Goal: Check status: Check status

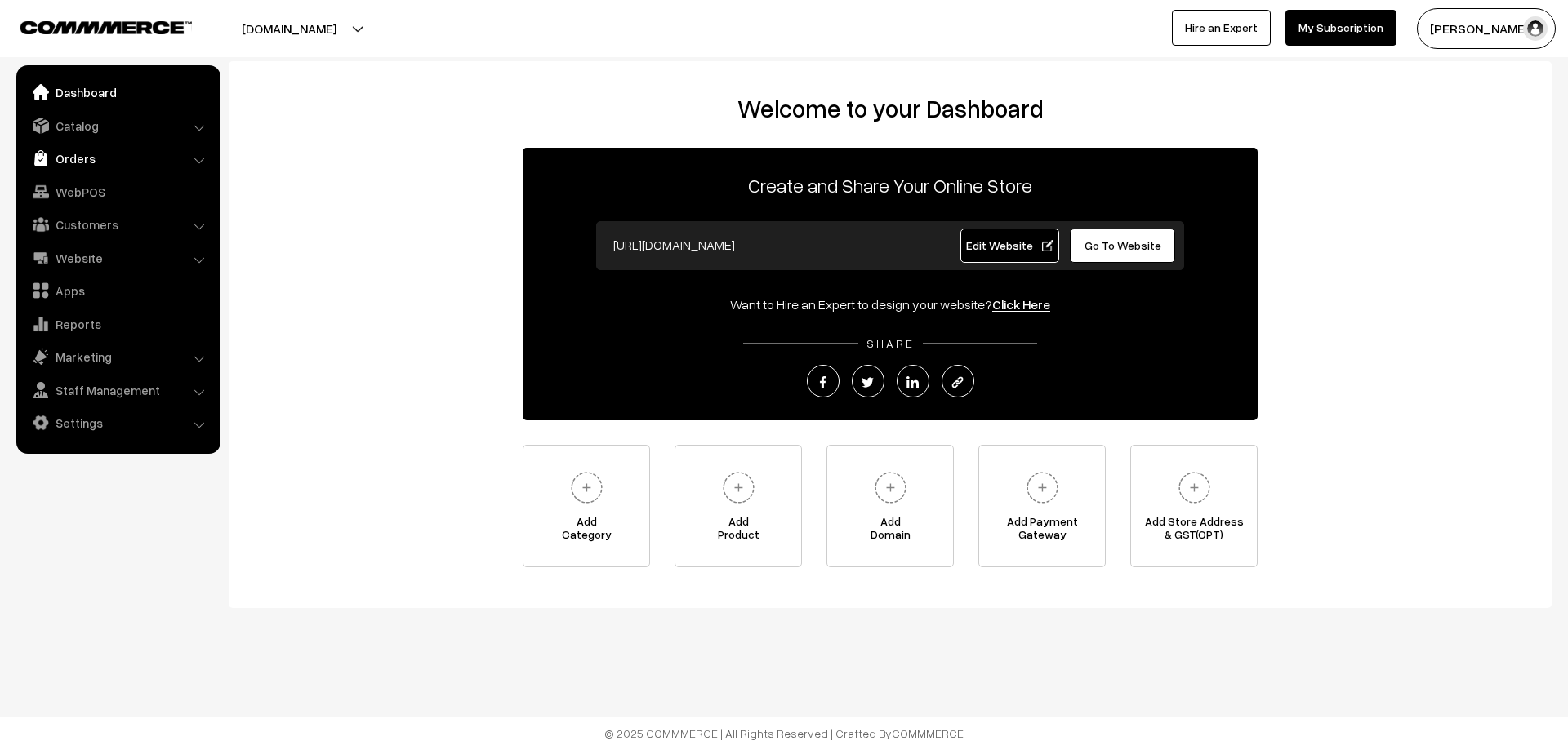
click at [61, 158] on link "Orders" at bounding box center [117, 158] width 194 height 29
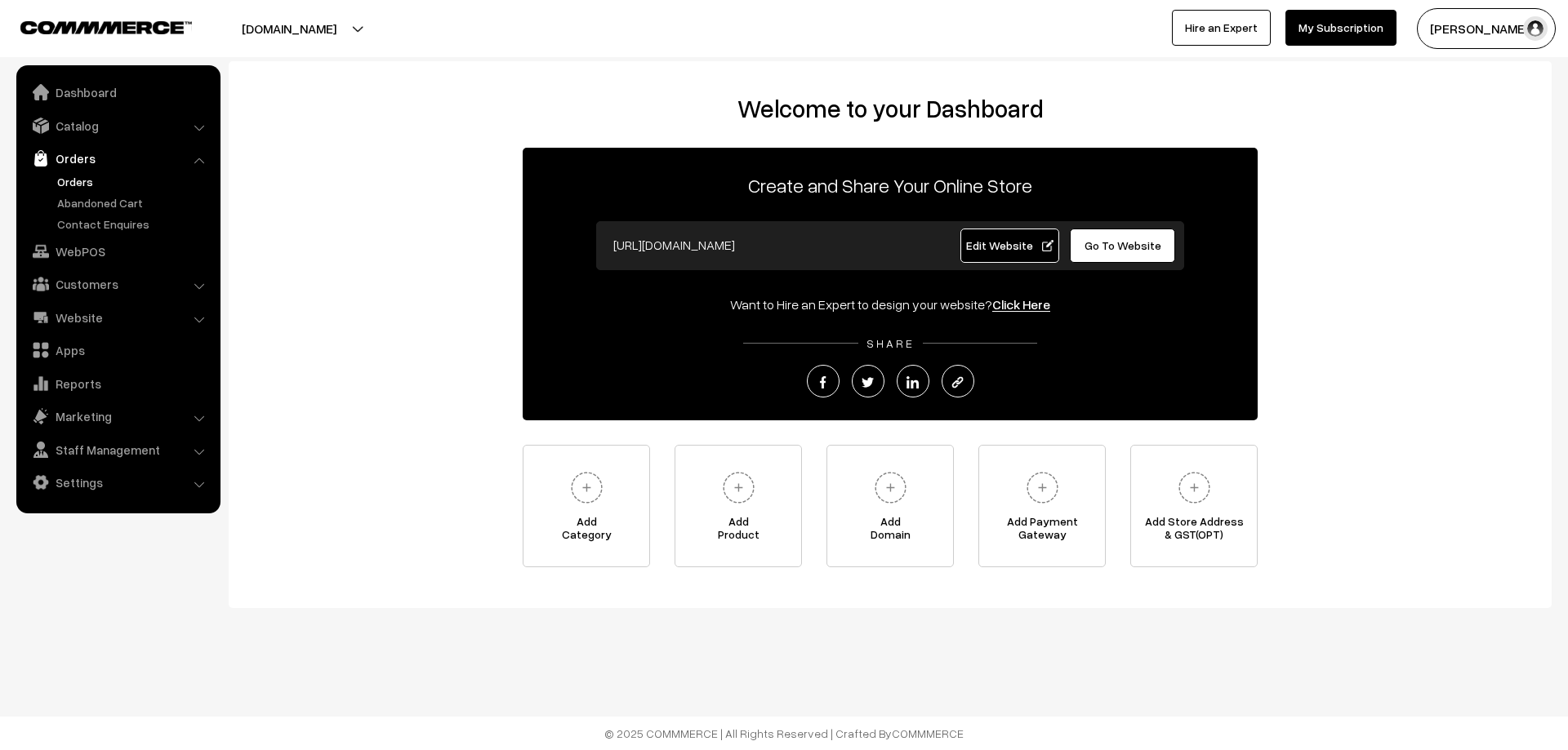
click at [91, 188] on link "Orders" at bounding box center [133, 182] width 161 height 17
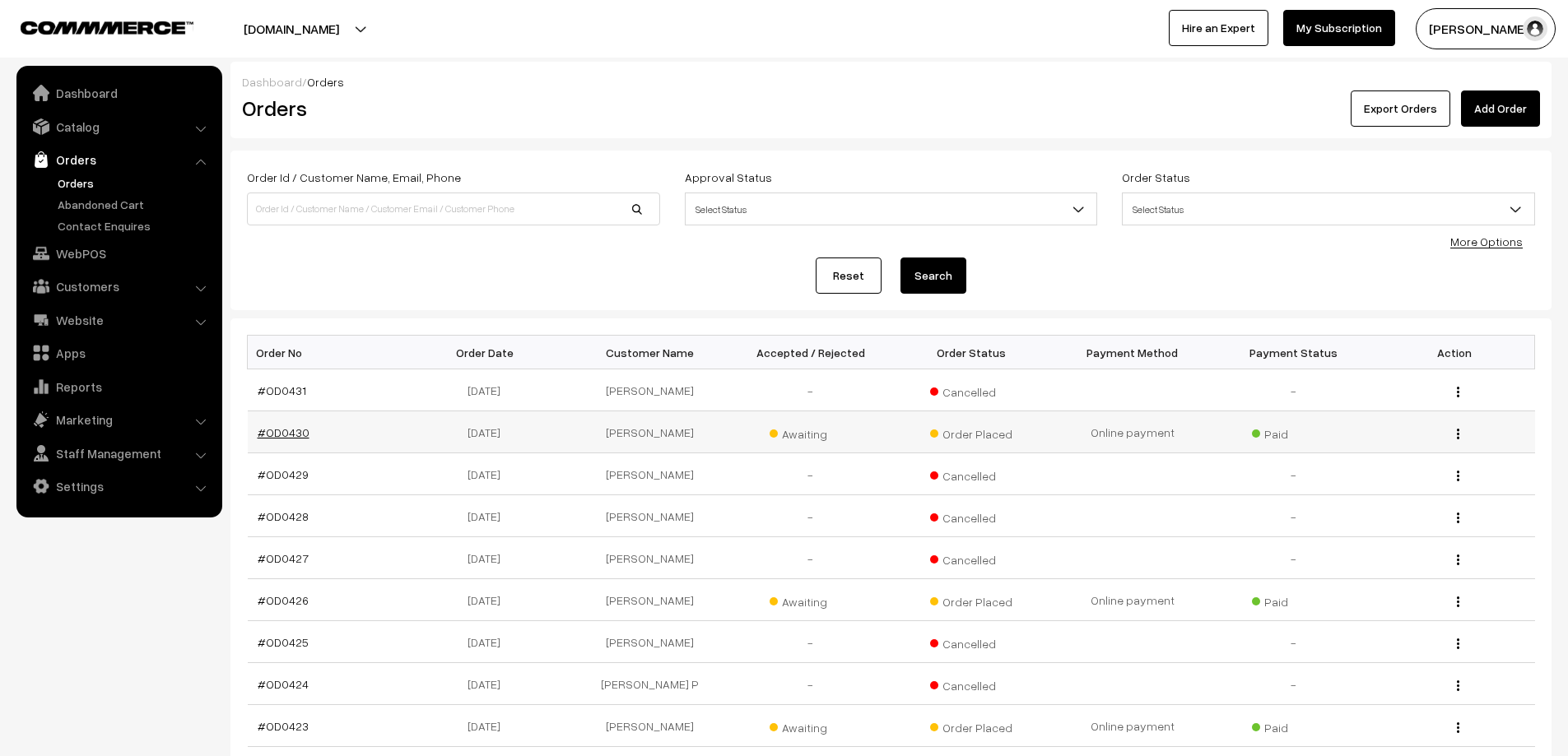
click at [280, 432] on link "#OD0430" at bounding box center [284, 432] width 52 height 14
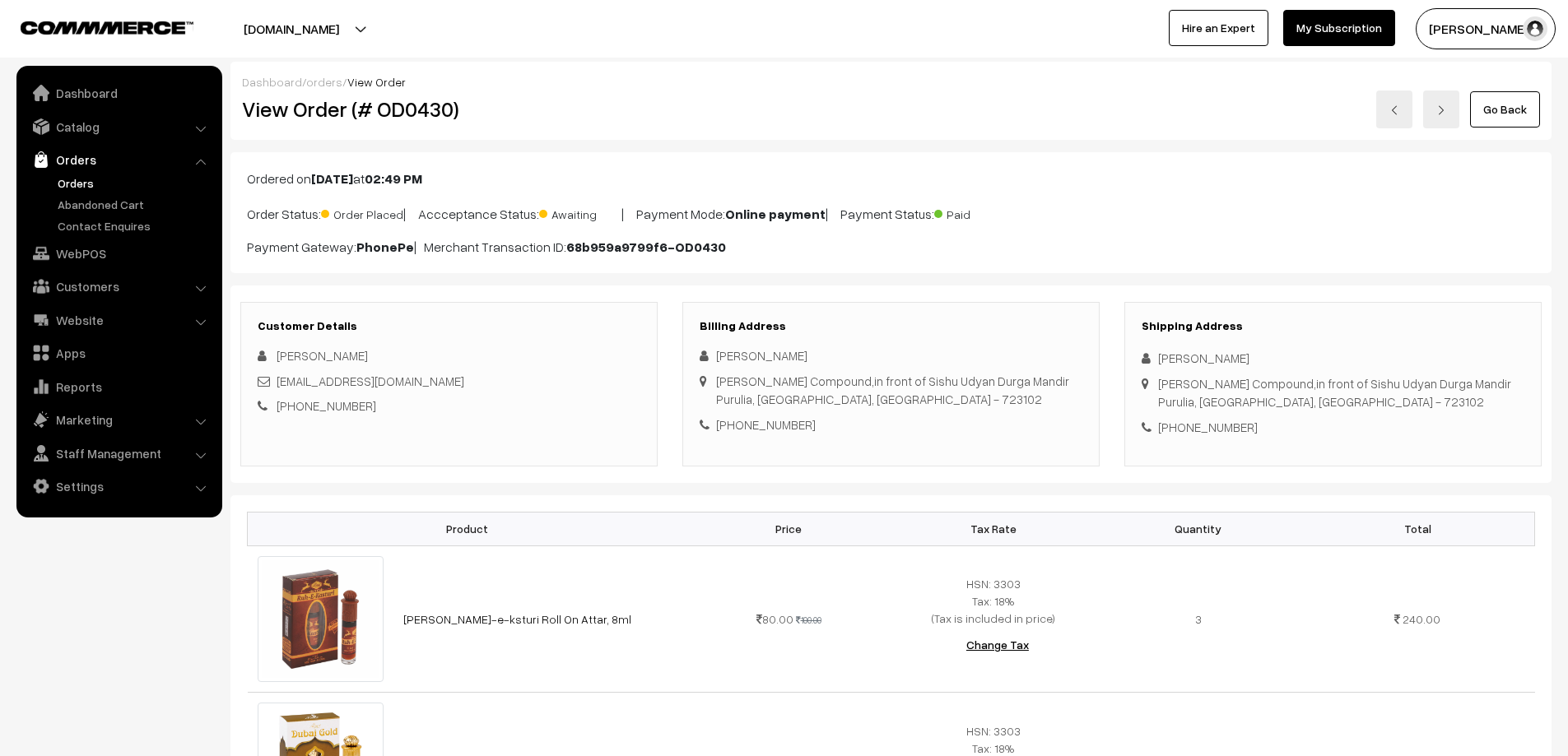
scroll to position [247, 0]
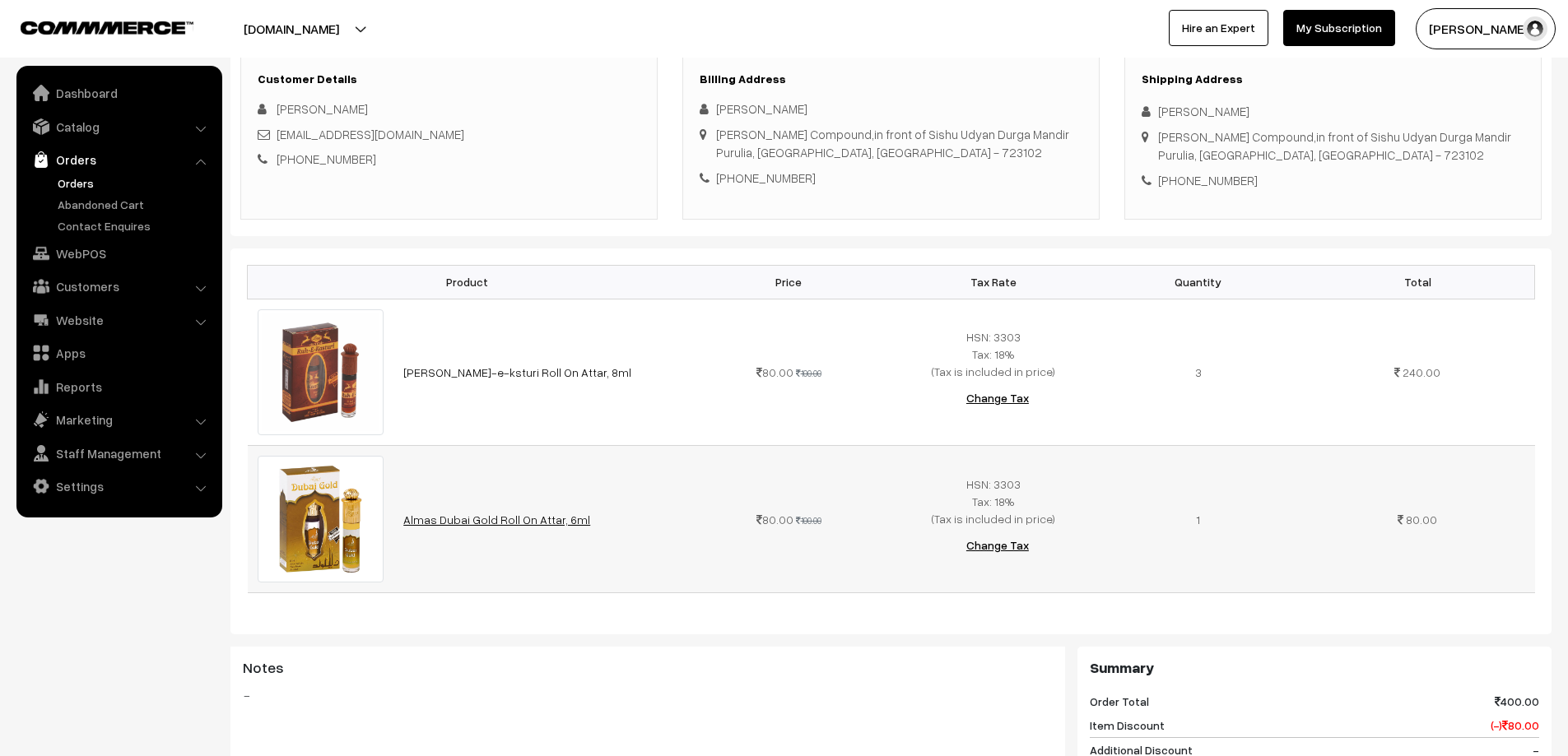
click at [479, 518] on link "Almas Dubai Gold Roll On Attar, 6ml" at bounding box center [497, 519] width 187 height 14
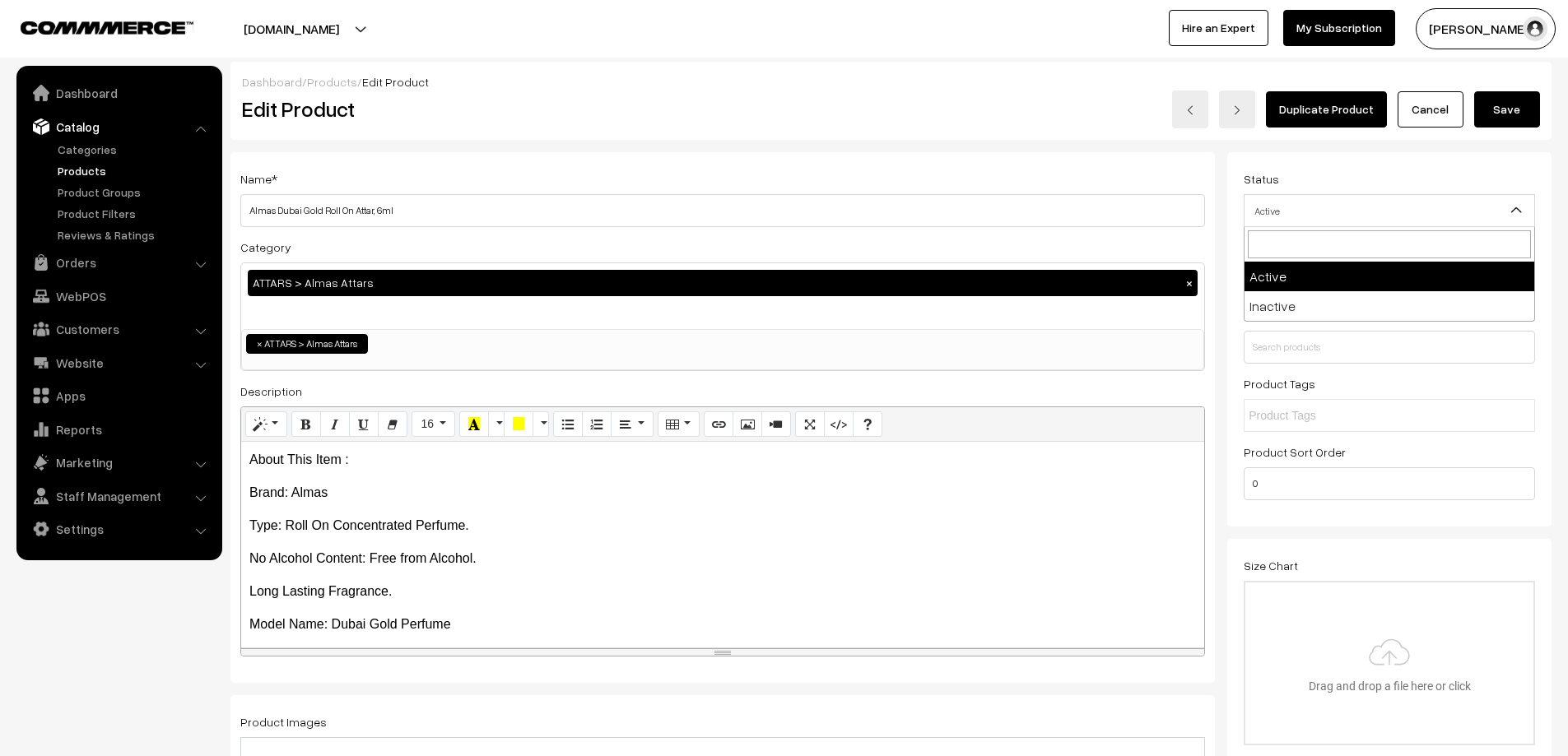
click at [1309, 205] on span "Active" at bounding box center [1389, 211] width 290 height 29
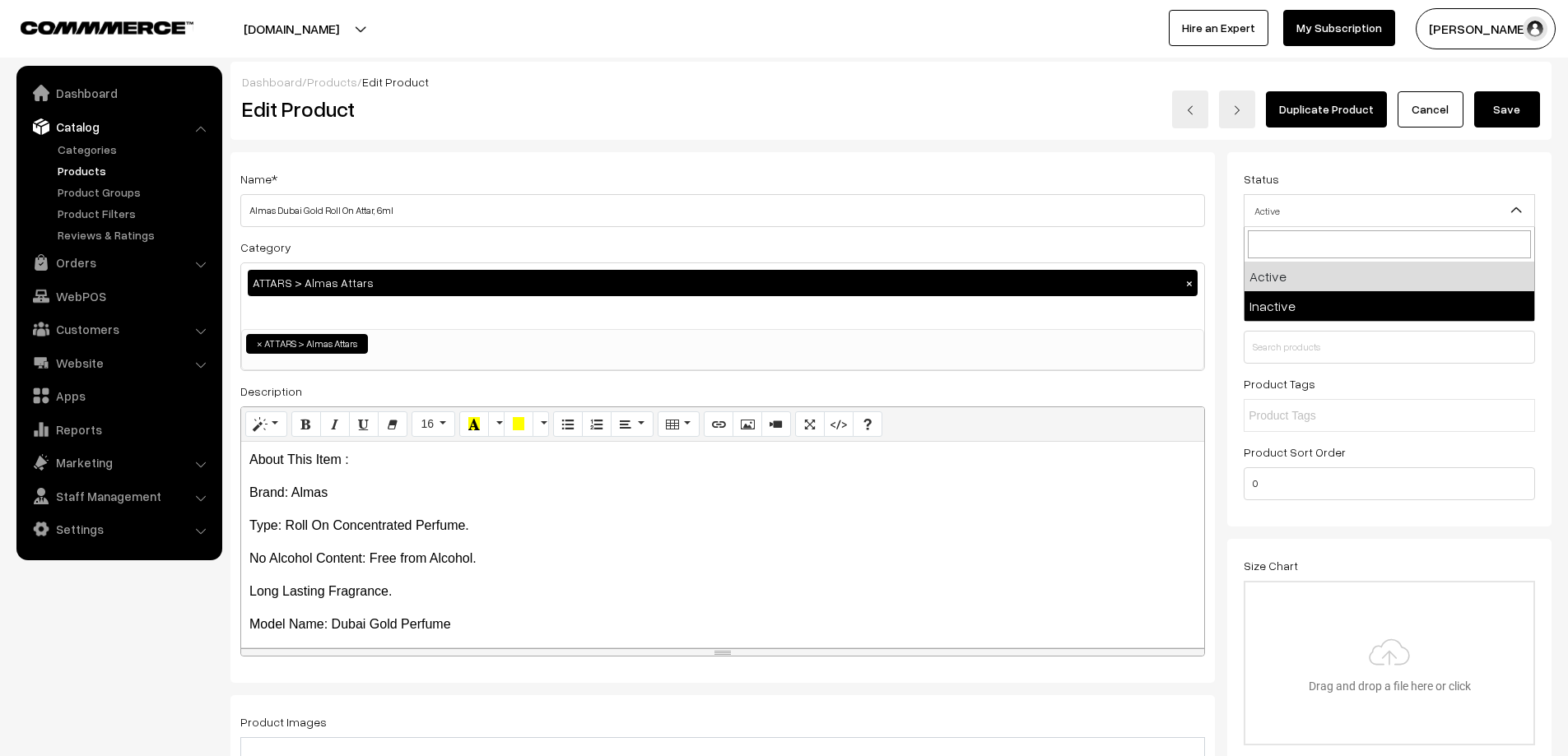
select select "2"
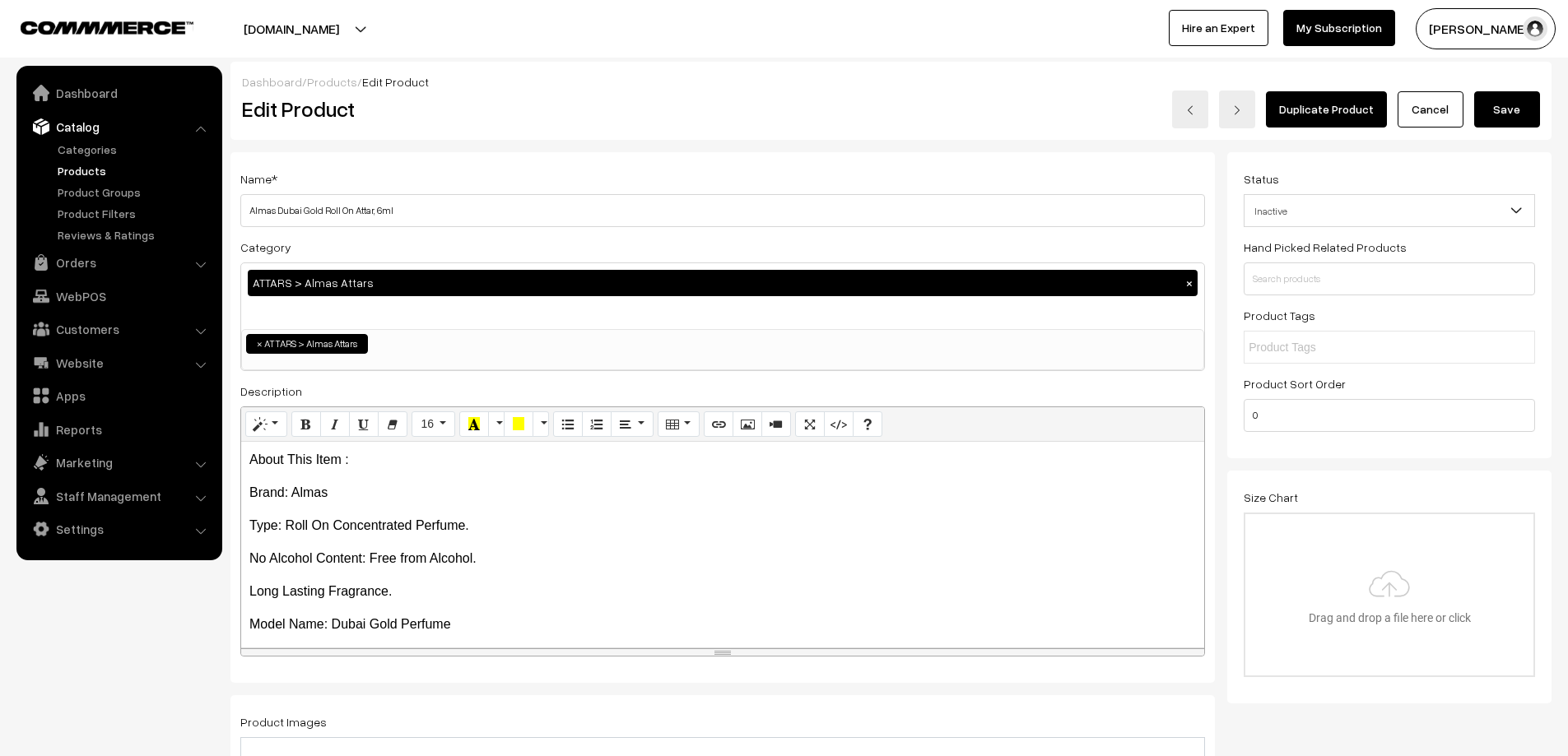
click at [1498, 108] on button "Save" at bounding box center [1507, 110] width 66 height 37
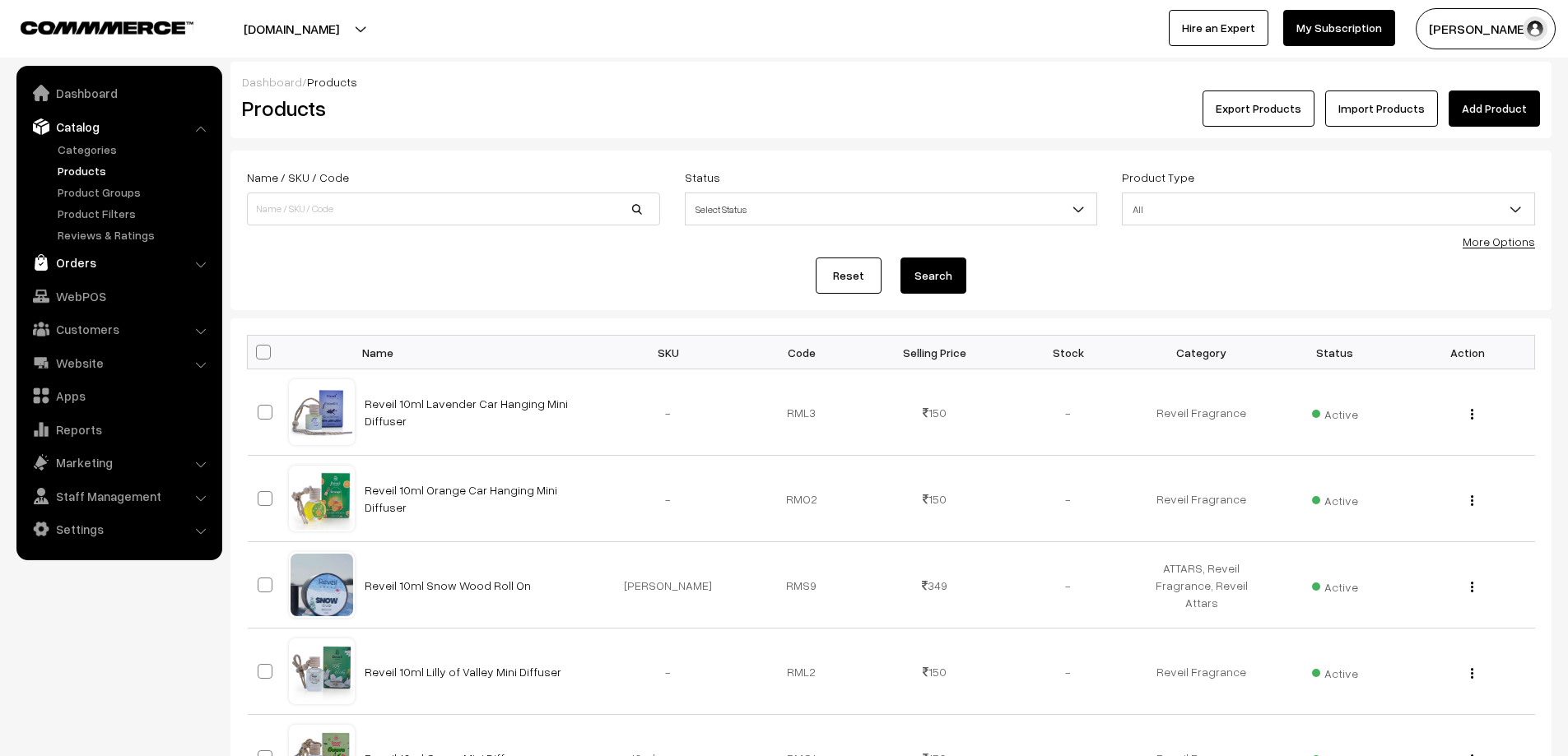
click at [64, 267] on link "Orders" at bounding box center [118, 263] width 196 height 30
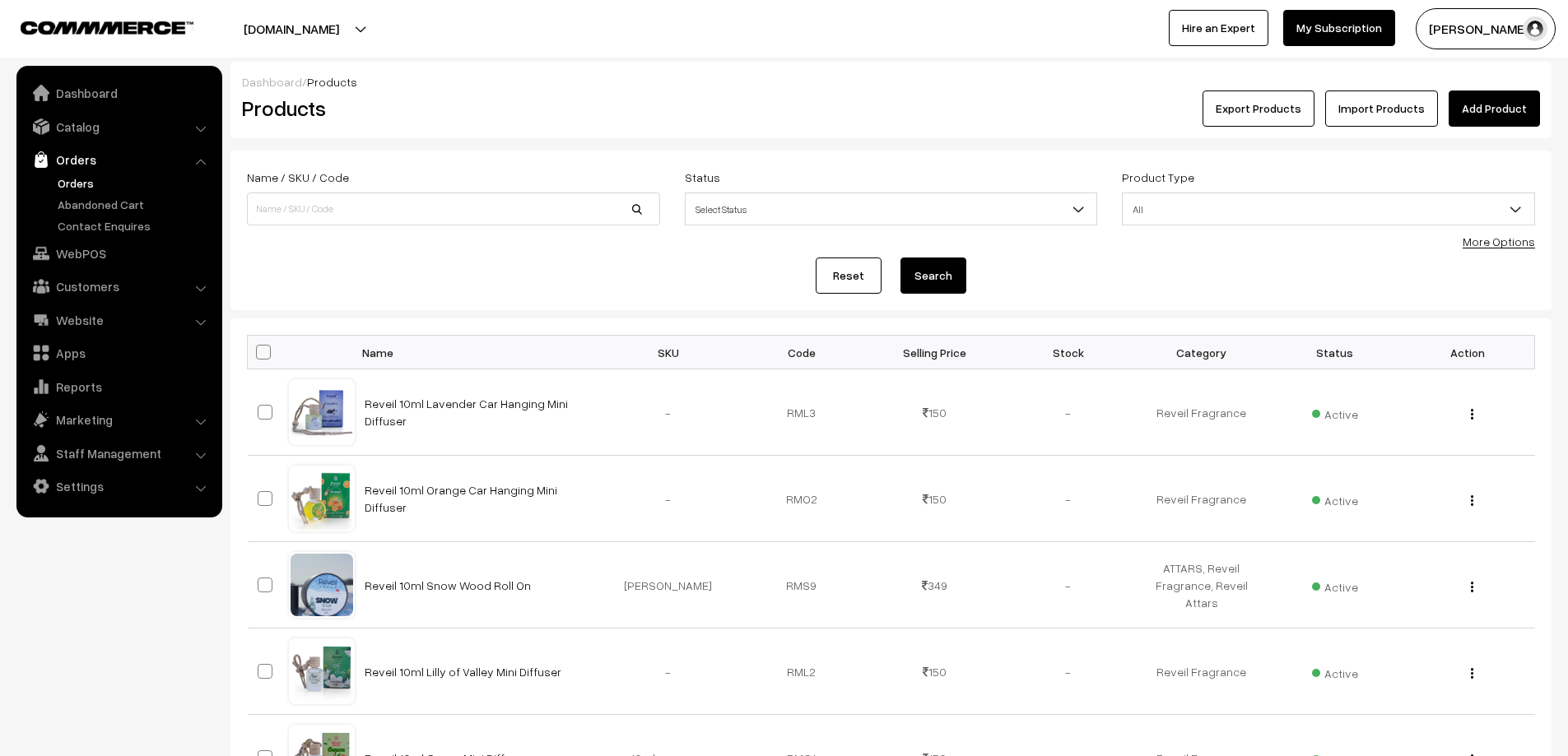
click at [65, 175] on link "Orders" at bounding box center [134, 184] width 163 height 17
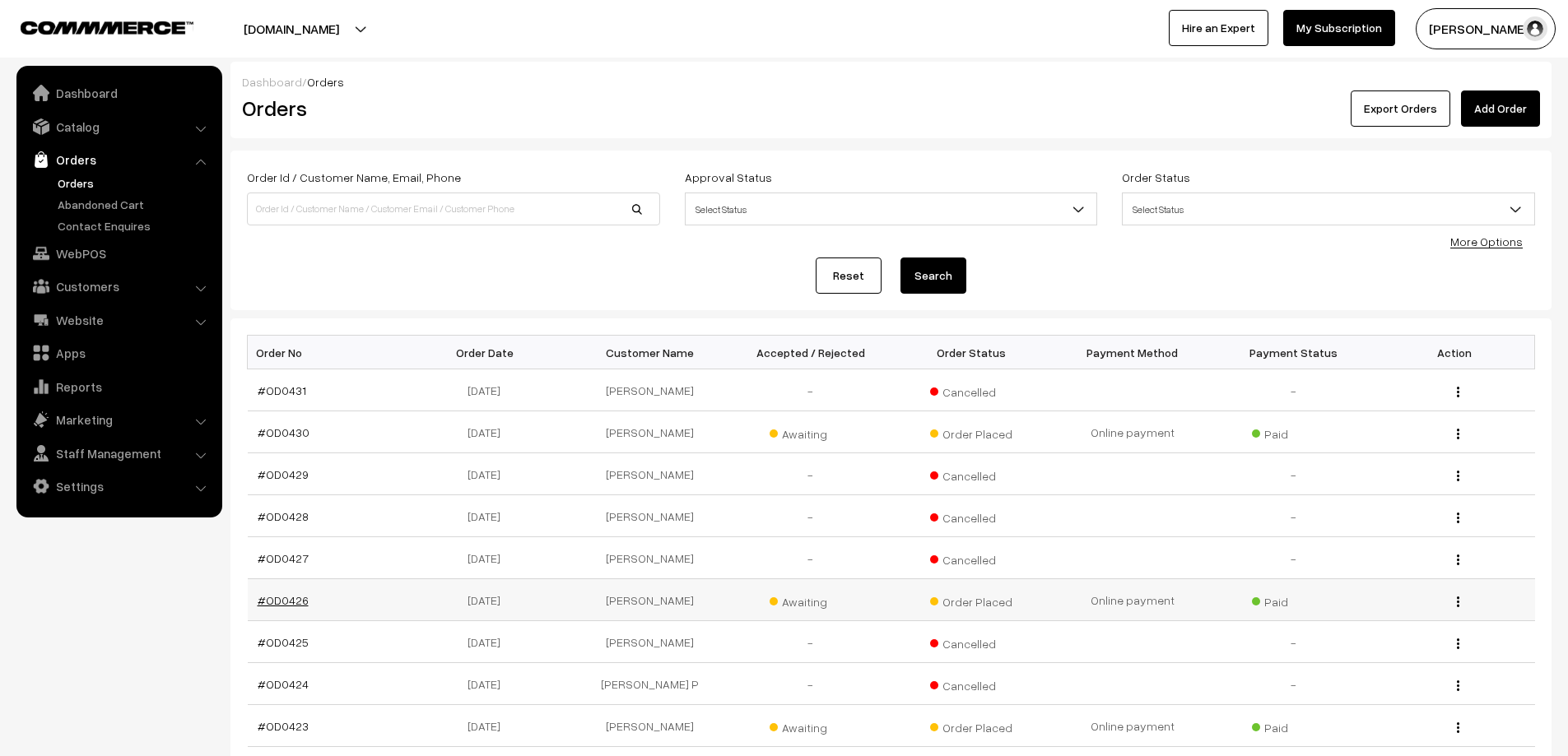
click at [285, 602] on link "#OD0426" at bounding box center [283, 600] width 51 height 14
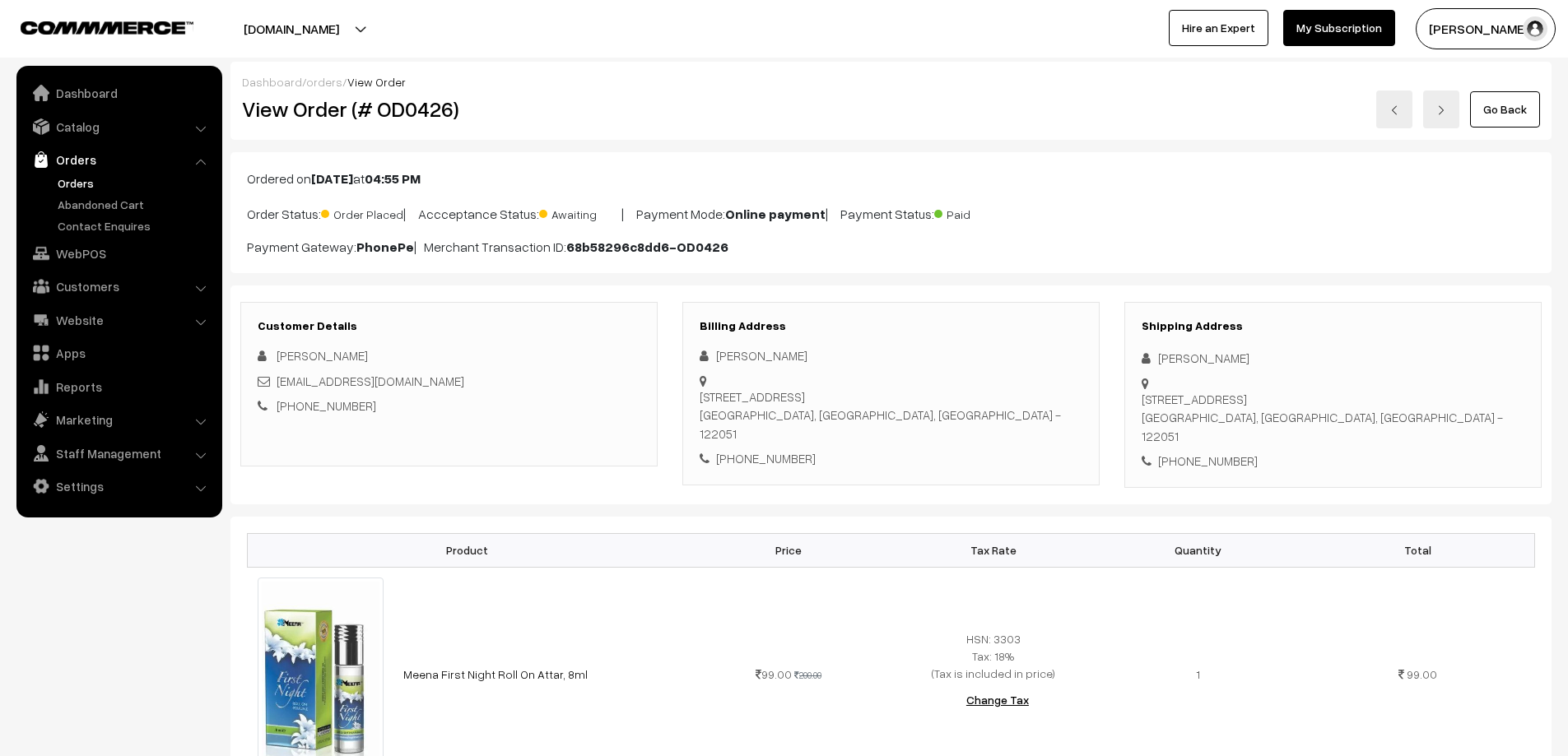
click at [73, 179] on link "Orders" at bounding box center [134, 184] width 163 height 17
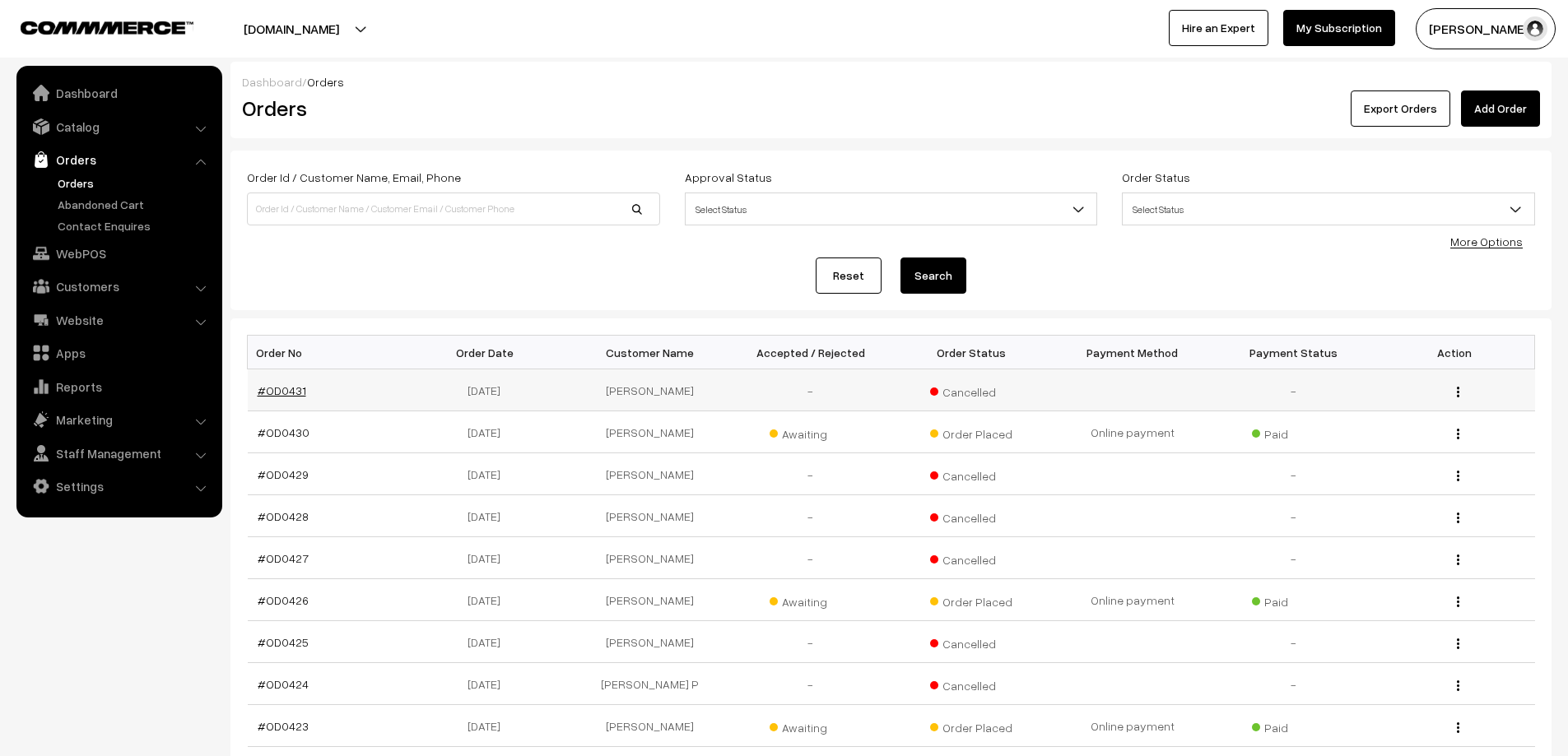
click at [271, 393] on link "#OD0431" at bounding box center [282, 391] width 49 height 14
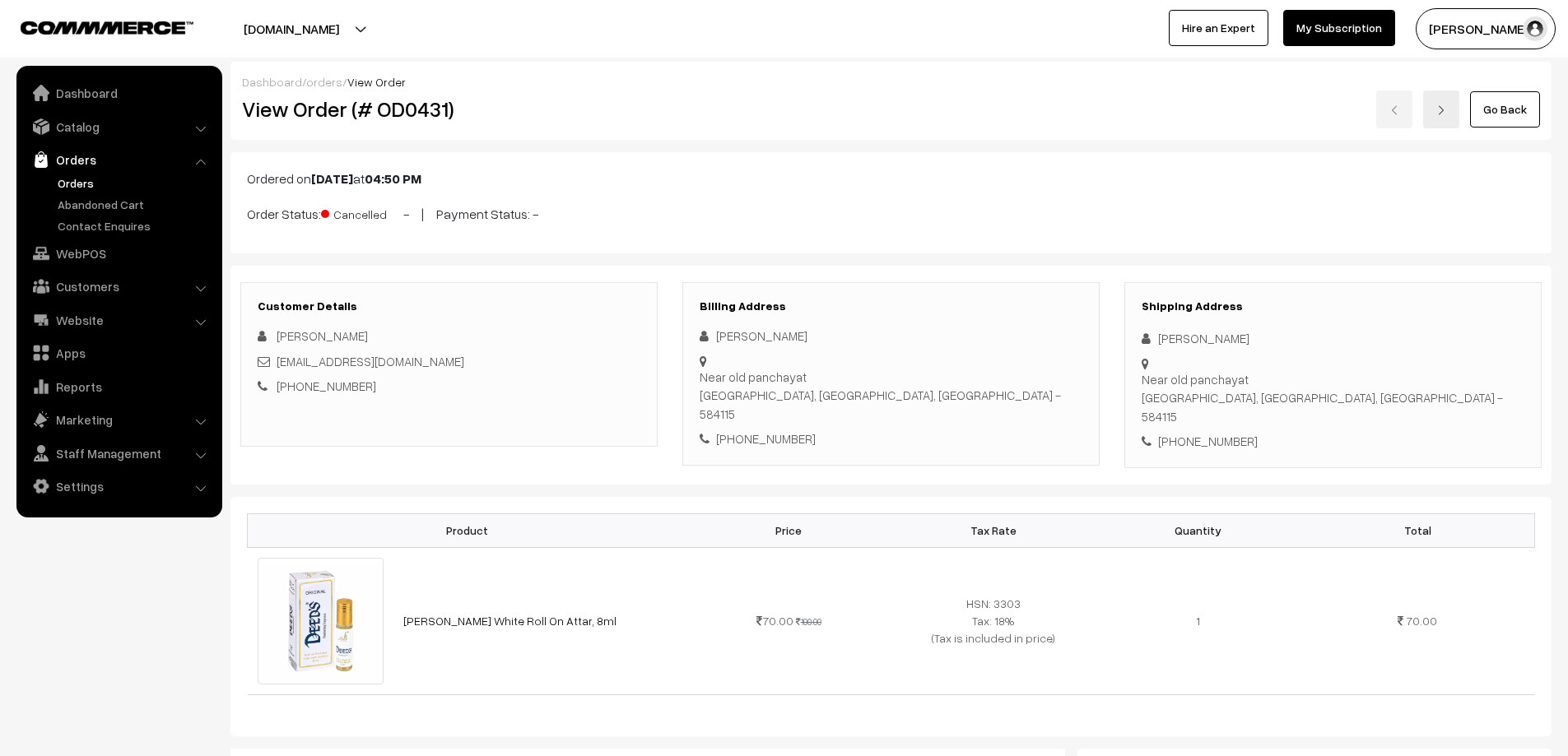
click at [71, 182] on link "Orders" at bounding box center [134, 184] width 163 height 17
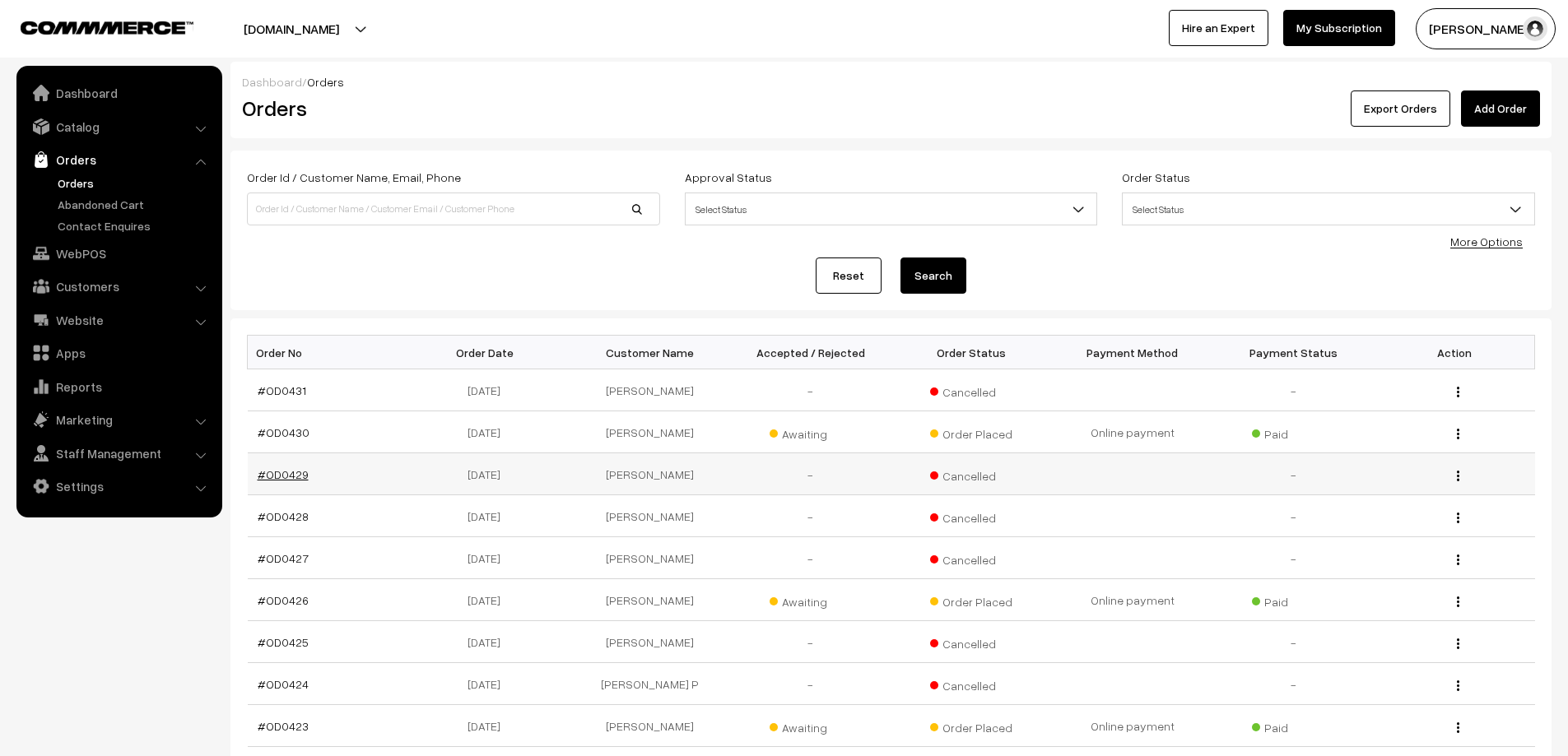
click at [277, 473] on link "#OD0429" at bounding box center [283, 474] width 51 height 14
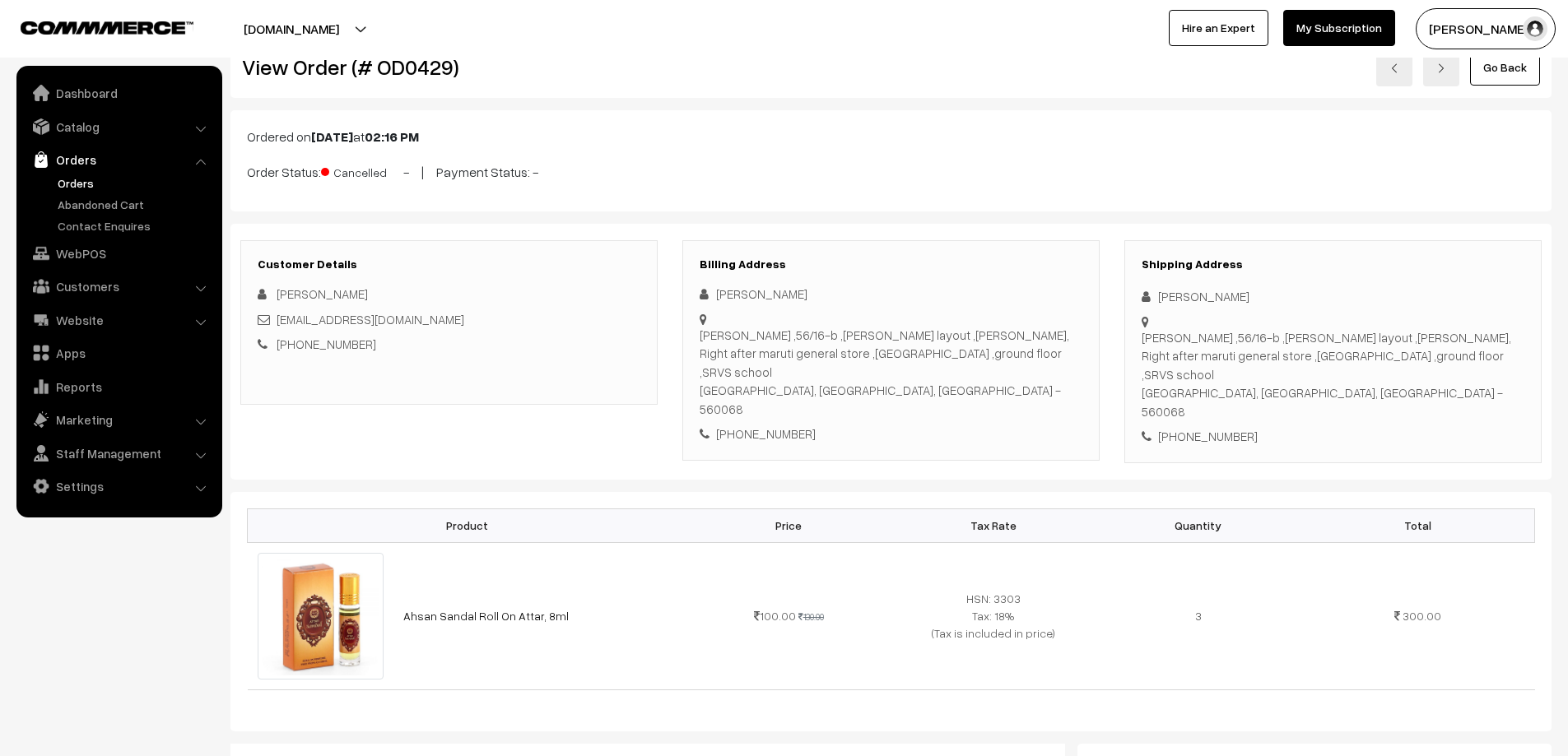
scroll to position [83, 0]
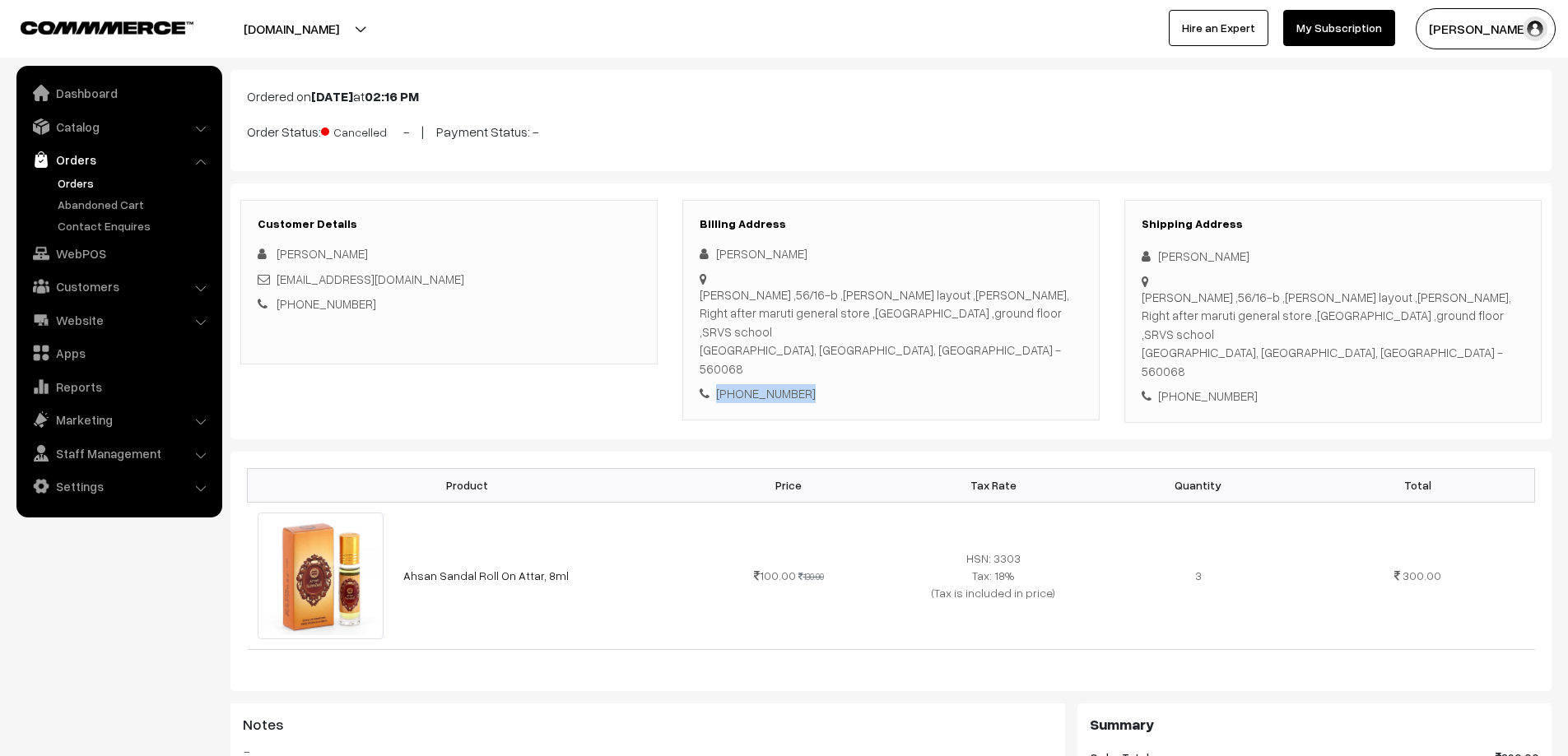
drag, startPoint x: 795, startPoint y: 356, endPoint x: 707, endPoint y: 361, distance: 88.1
click at [707, 385] on div "[PHONE_NUMBER]" at bounding box center [891, 394] width 383 height 19
copy div "[PHONE_NUMBER]"
click at [821, 385] on div "[PHONE_NUMBER]" at bounding box center [891, 394] width 383 height 19
drag, startPoint x: 802, startPoint y: 358, endPoint x: 733, endPoint y: 357, distance: 69.0
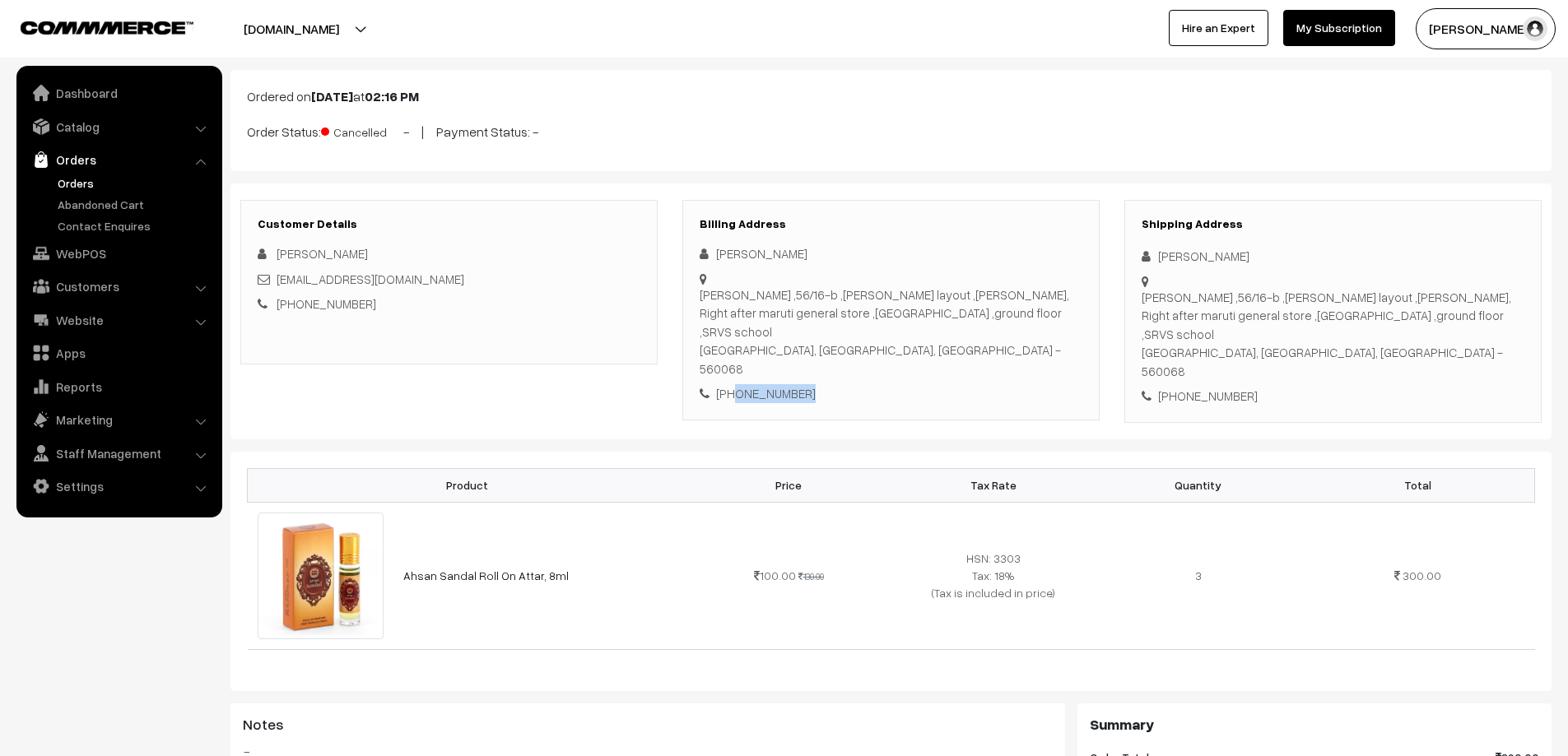
click at [733, 385] on div "[PHONE_NUMBER]" at bounding box center [891, 394] width 383 height 19
copy div "8691970165"
click at [766, 385] on div "+91 8691970165" at bounding box center [891, 394] width 383 height 19
drag, startPoint x: 800, startPoint y: 351, endPoint x: 732, endPoint y: 364, distance: 69.2
click at [732, 385] on div "+91 8691970165" at bounding box center [891, 394] width 383 height 19
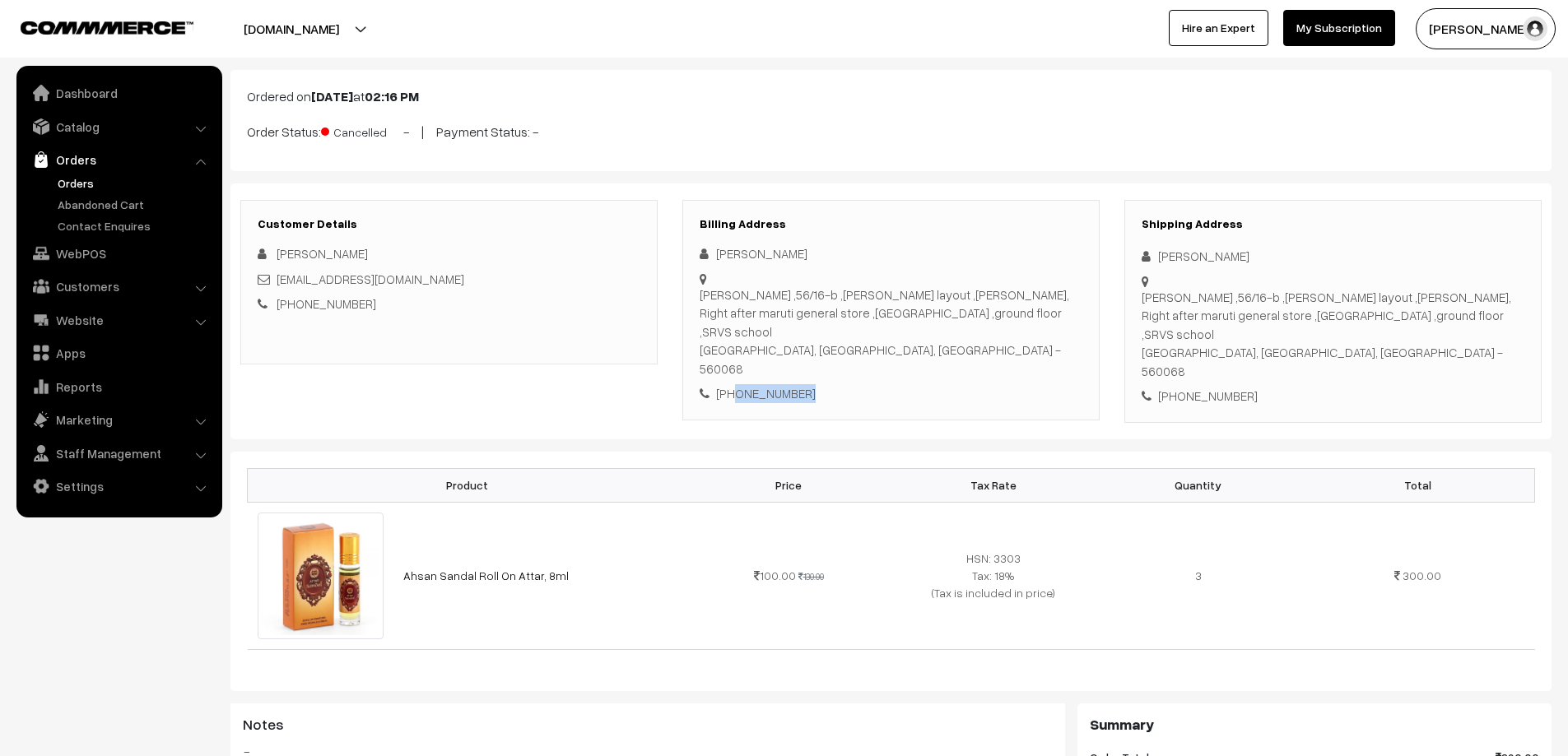
copy div "8691970165"
drag, startPoint x: 811, startPoint y: 252, endPoint x: 702, endPoint y: 249, distance: 109.0
click at [702, 249] on div "Siddharth Godbole" at bounding box center [891, 254] width 383 height 19
copy div "Siddharth Godbole"
drag, startPoint x: 699, startPoint y: 294, endPoint x: 1077, endPoint y: 308, distance: 378.3
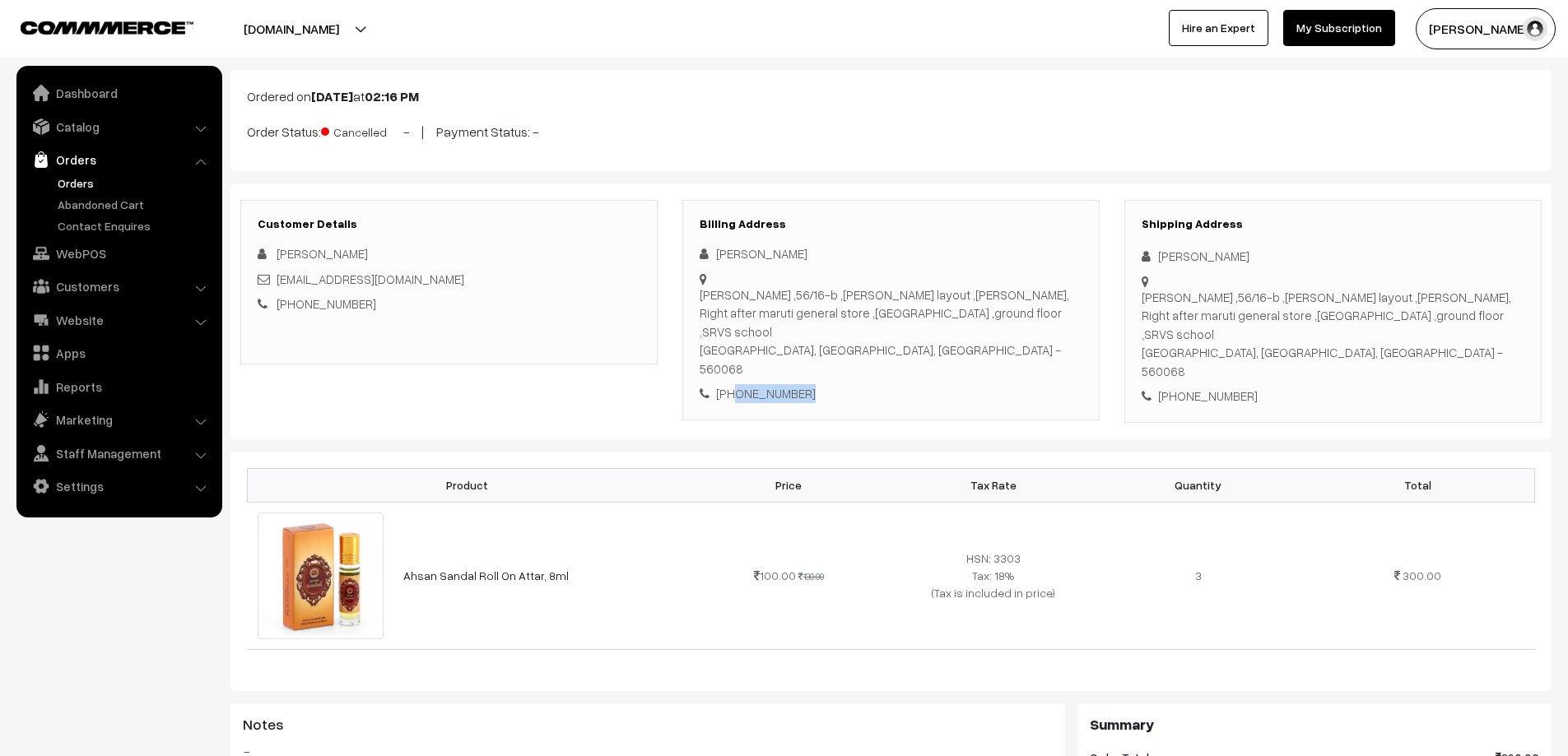
click at [1077, 308] on div "Sri Muneshwara Swami Nilayam ,56/16-b ,Munireddy layout ,Garvebhavi Palya, Righ…" at bounding box center [891, 331] width 383 height 93
copy div "Sri Muneshwara Swami Nilayam ,56/16-b ,Munireddy layout ,Garvebhavi Palya, Righ…"
click at [1045, 316] on div "Sri Muneshwara Swami Nilayam ,56/16-b ,Munireddy layout ,Garvebhavi Palya, Righ…" at bounding box center [891, 331] width 383 height 93
drag, startPoint x: 895, startPoint y: 313, endPoint x: 1079, endPoint y: 310, distance: 184.0
click at [1079, 310] on div "Sri Muneshwara Swami Nilayam ,56/16-b ,Munireddy layout ,Garvebhavi Palya, Righ…" at bounding box center [891, 331] width 383 height 93
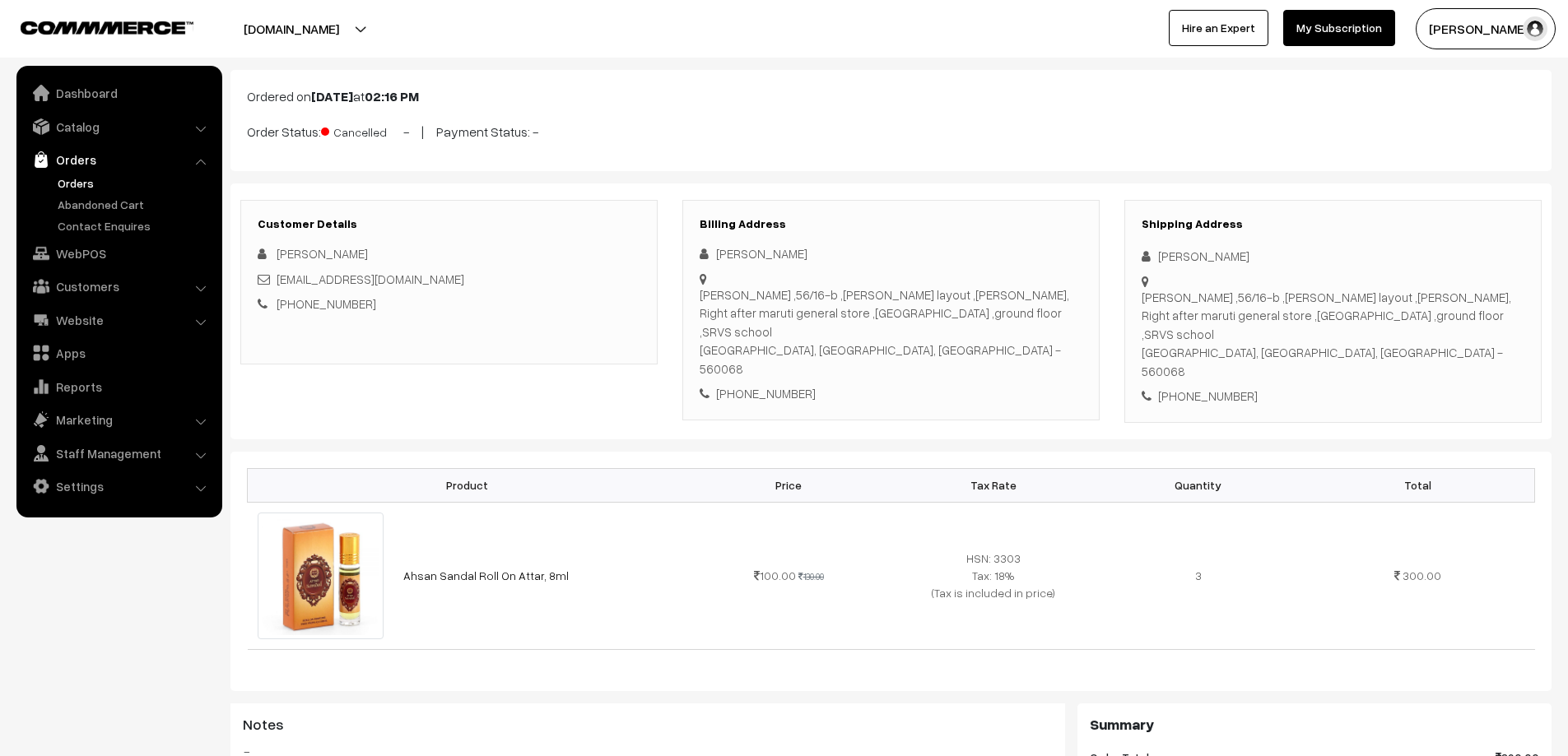
copy div "blue gate ,ground floor ,SRVS schoo"
click at [1071, 385] on div "+91 8691970165" at bounding box center [891, 394] width 383 height 19
drag, startPoint x: 701, startPoint y: 291, endPoint x: 899, endPoint y: 330, distance: 201.8
click at [899, 330] on div "Sri Muneshwara Swami Nilayam ,56/16-b ,Munireddy layout ,Garvebhavi Palya, Righ…" at bounding box center [891, 331] width 383 height 93
copy div "Sri Muneshwara Swami Nilayam ,56/16-b ,Munireddy layout ,Garvebhavi Palya, Righ…"
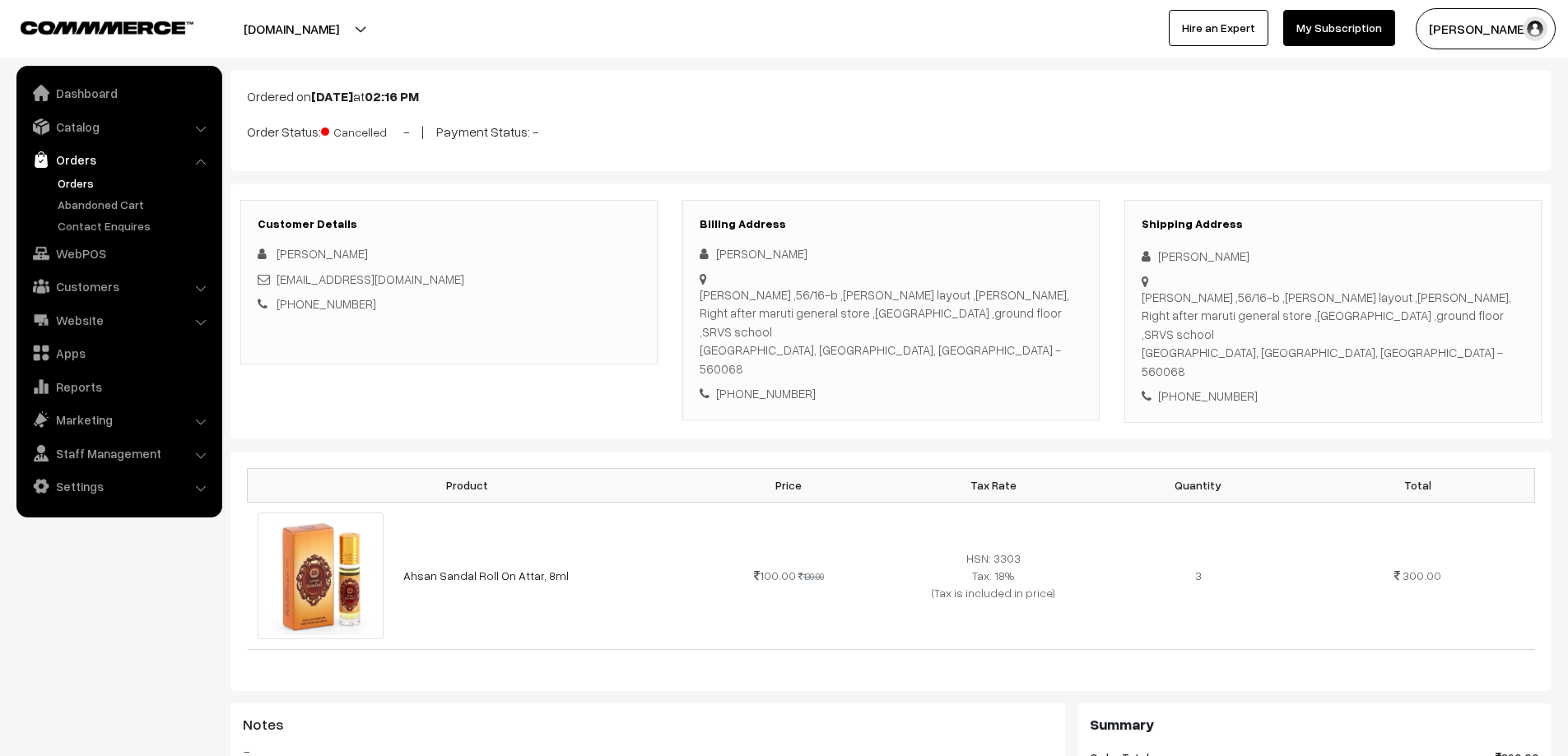
click at [898, 337] on div "Sri Muneshwara Swami Nilayam ,56/16-b ,Munireddy layout ,Garvebhavi Palya, Righ…" at bounding box center [891, 331] width 383 height 93
drag, startPoint x: 889, startPoint y: 332, endPoint x: 847, endPoint y: 332, distance: 42.0
click at [847, 332] on div "Sri Muneshwara Swami Nilayam ,56/16-b ,Munireddy layout ,Garvebhavi Palya, Righ…" at bounding box center [891, 331] width 383 height 93
copy div "560068"
drag, startPoint x: 794, startPoint y: 355, endPoint x: 734, endPoint y: 351, distance: 60.1
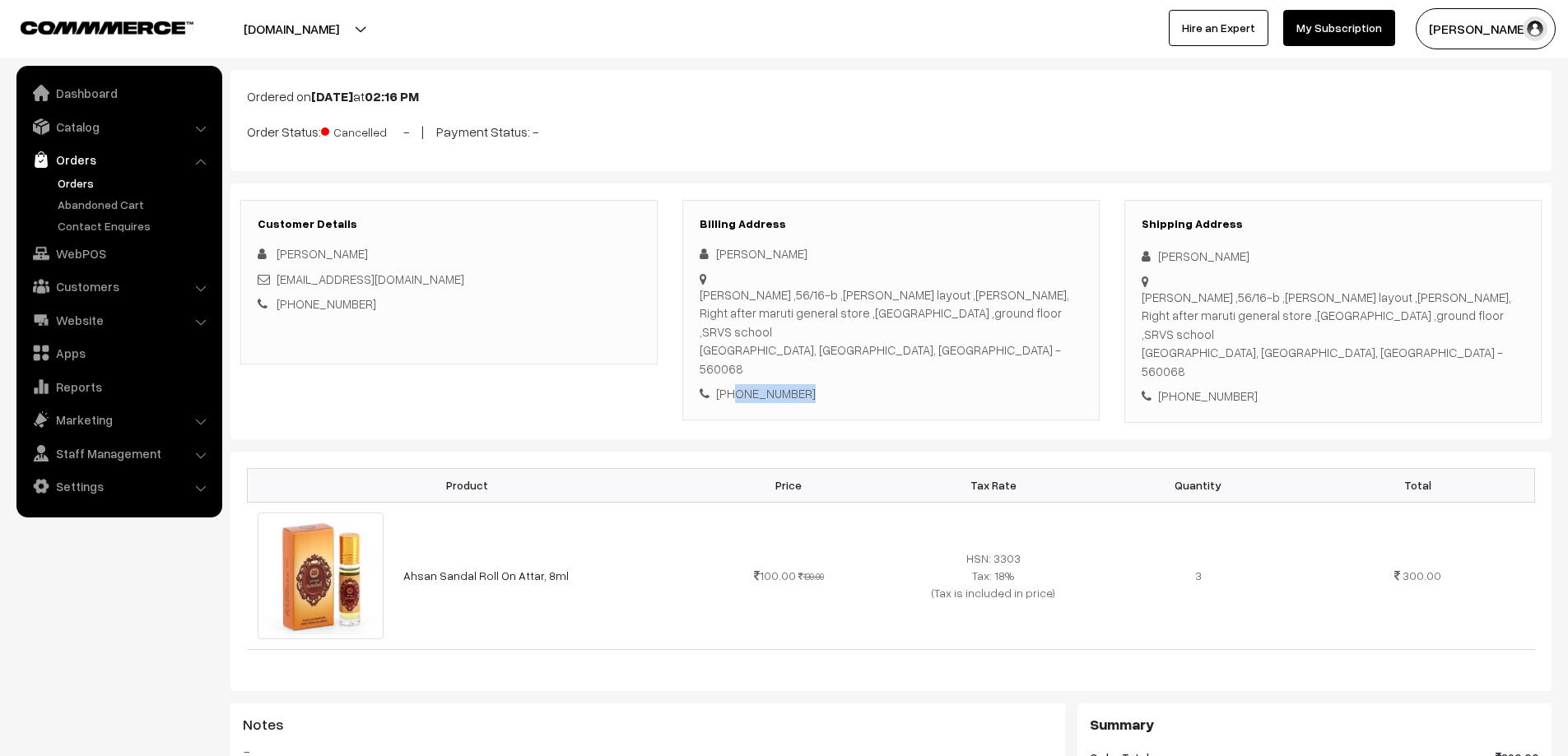
click at [734, 385] on div "+91 8691970165" at bounding box center [891, 394] width 383 height 19
copy div "8691970165"
drag, startPoint x: 554, startPoint y: 539, endPoint x: 399, endPoint y: 531, distance: 155.2
click at [399, 531] on td "Ahsan Sandal Roll On Attar, 8ml" at bounding box center [539, 575] width 292 height 147
copy link "Ahsan Sandal Roll On Attar, 8ml"
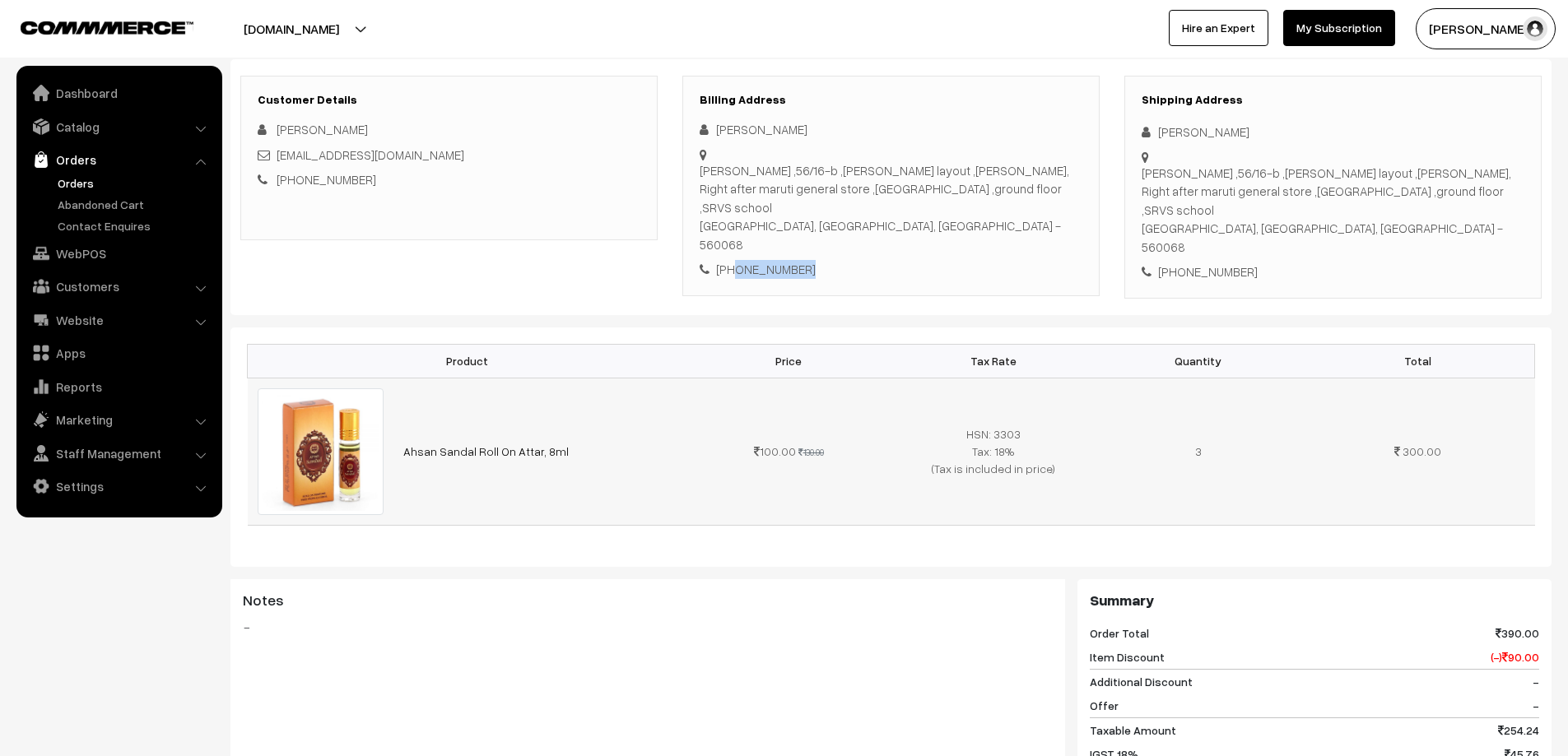
scroll to position [247, 0]
